Goal: Transaction & Acquisition: Book appointment/travel/reservation

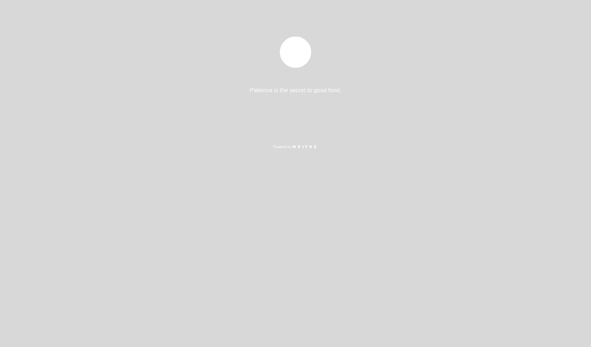
select select "pt"
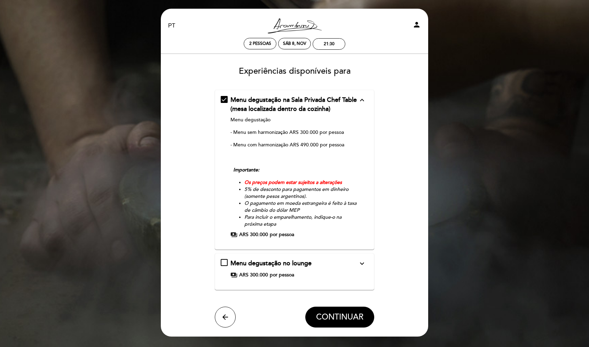
select select "pt"
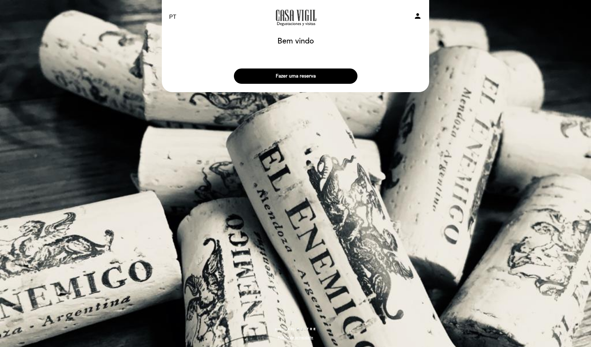
select select "pt"
click at [294, 81] on button "Fazer uma reserva" at bounding box center [295, 76] width 123 height 15
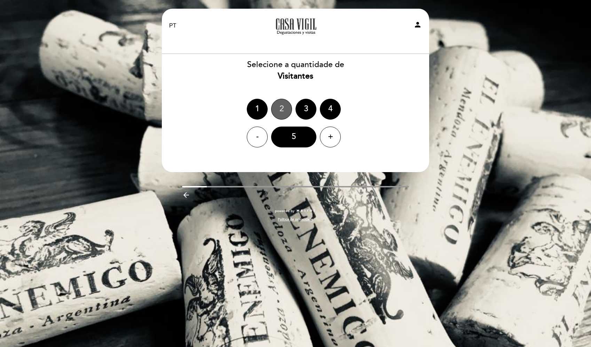
click at [289, 109] on div "2" at bounding box center [281, 109] width 21 height 21
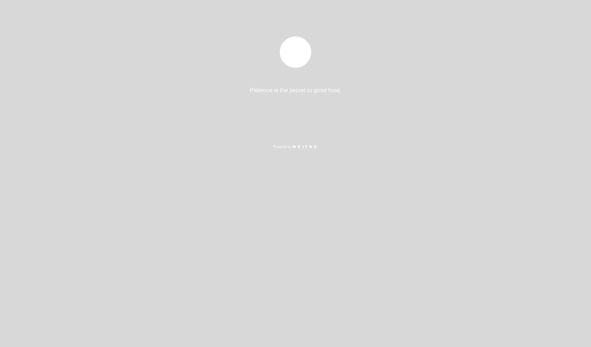
select select "pt"
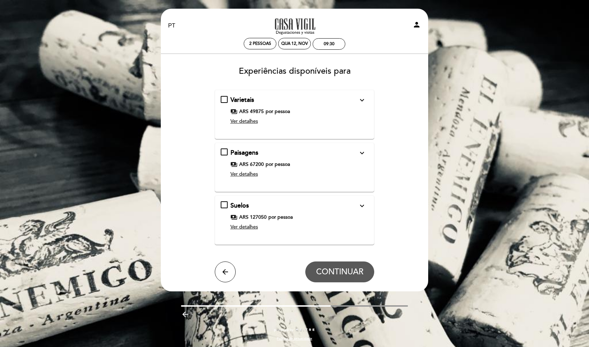
click at [365, 207] on icon "expand_more" at bounding box center [362, 206] width 8 height 8
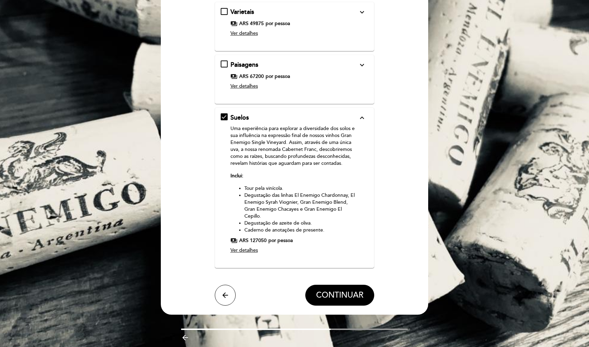
scroll to position [89, 0]
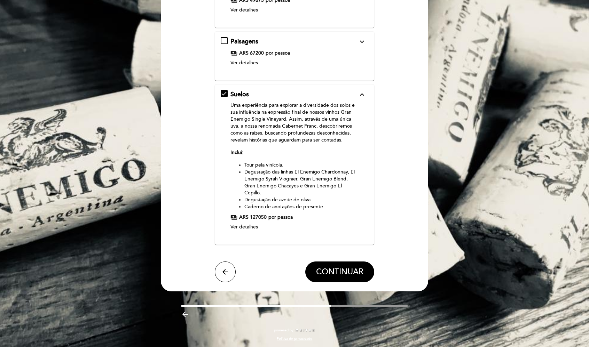
click at [366, 46] on icon "expand_more" at bounding box center [362, 42] width 8 height 8
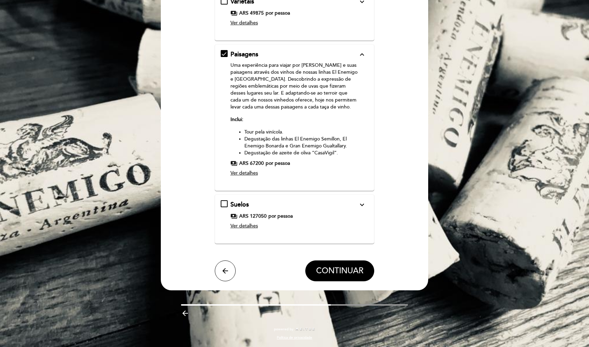
scroll to position [98, 0]
click at [361, 203] on icon "expand_more" at bounding box center [362, 205] width 8 height 8
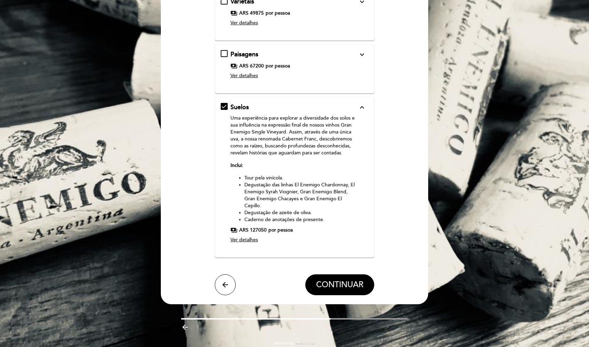
scroll to position [112, 0]
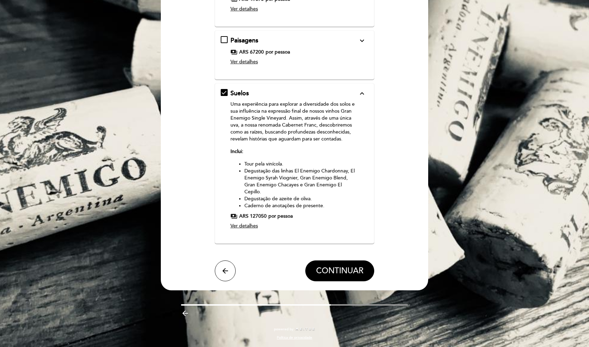
click at [240, 225] on span "Ver detalhes" at bounding box center [243, 226] width 27 height 6
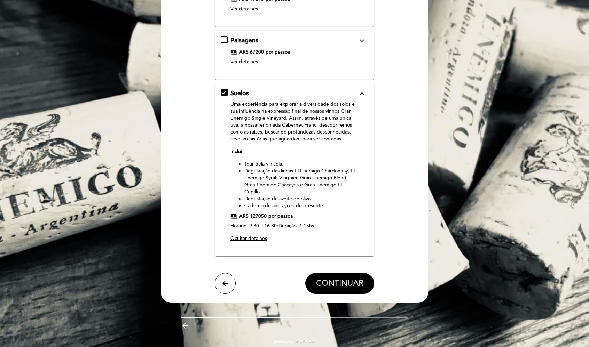
click at [337, 286] on span "CONTINUAR" at bounding box center [339, 284] width 47 height 10
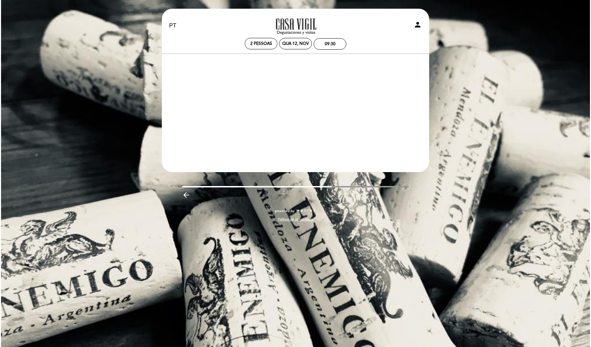
scroll to position [0, 0]
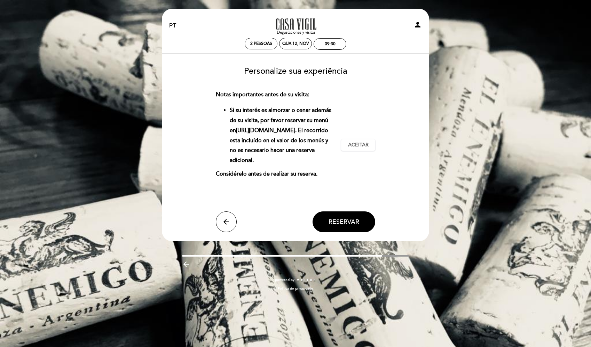
click at [273, 130] on link "https://casavigil.meitre.com/" at bounding box center [265, 130] width 59 height 7
